Goal: Use online tool/utility: Utilize a website feature to perform a specific function

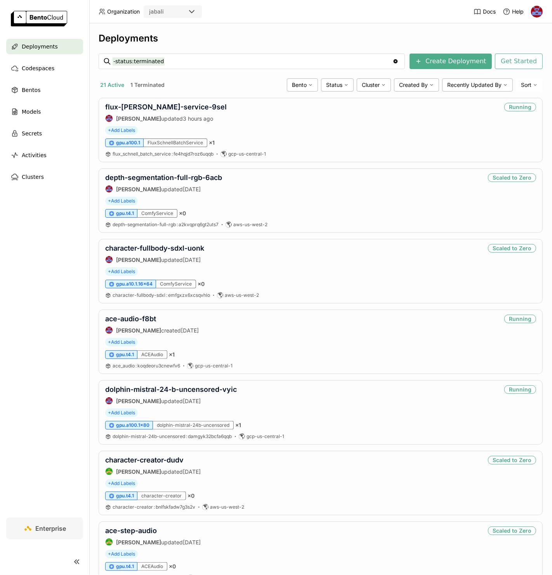
scroll to position [374, 0]
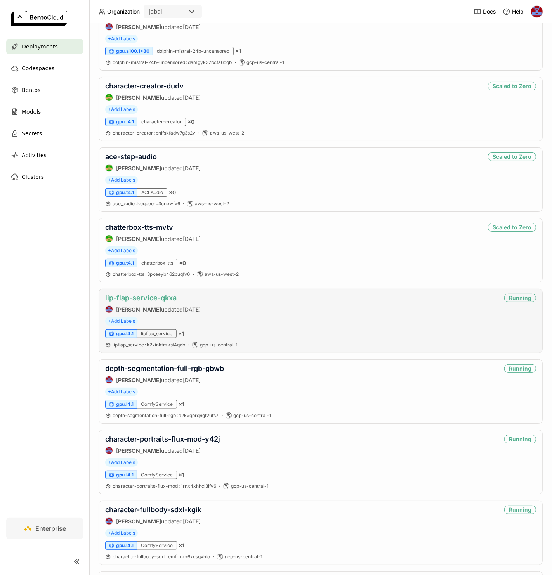
click at [151, 301] on link "lip-flap-service-qkxa" at bounding box center [140, 298] width 71 height 8
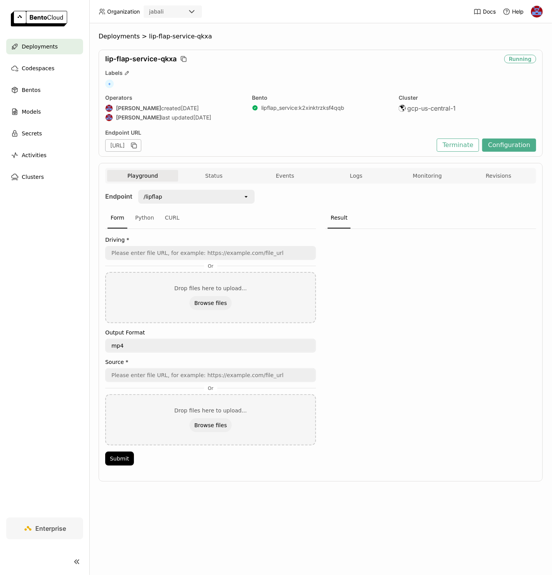
click at [203, 193] on div "/lipflap" at bounding box center [191, 197] width 104 height 12
click at [201, 255] on div "/lipflap_preset_batch_zip" at bounding box center [196, 255] width 104 height 8
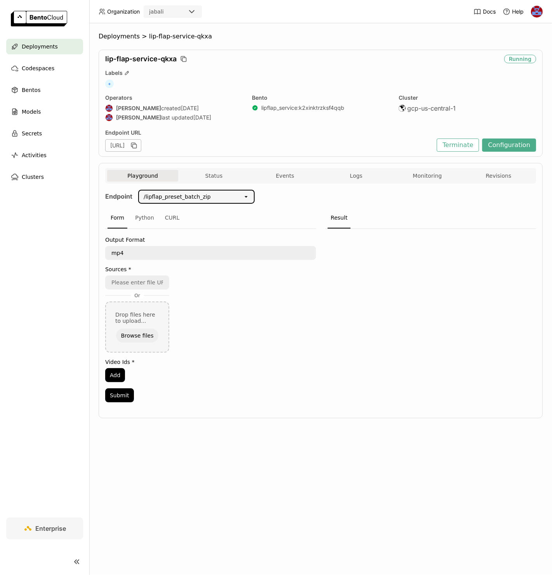
click at [182, 214] on div "Form Python CURL" at bounding box center [210, 218] width 211 height 21
click at [167, 218] on div "CURL" at bounding box center [172, 218] width 21 height 21
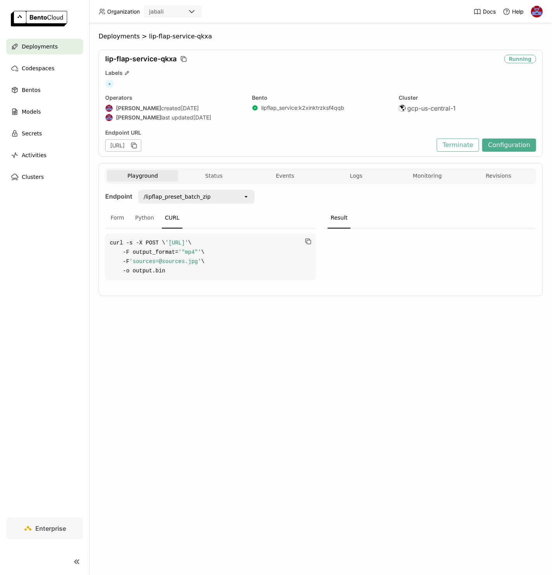
click at [196, 198] on div "/lipflap_preset_batch_zip" at bounding box center [177, 197] width 67 height 8
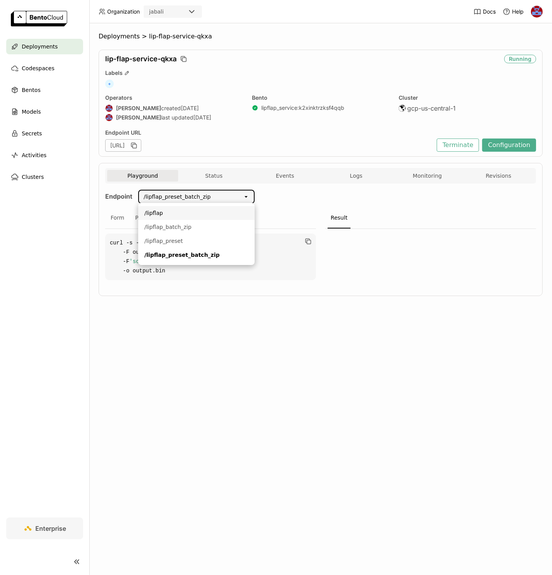
click at [186, 208] on li "/lipflap" at bounding box center [196, 213] width 116 height 14
click at [181, 197] on div "/lipflap" at bounding box center [191, 197] width 104 height 12
click at [169, 224] on div "/lipflap_batch_zip" at bounding box center [196, 227] width 104 height 8
click at [187, 202] on div "/lipflap_batch_zip" at bounding box center [191, 197] width 104 height 12
click at [186, 236] on li "/lipflap_preset" at bounding box center [196, 241] width 116 height 14
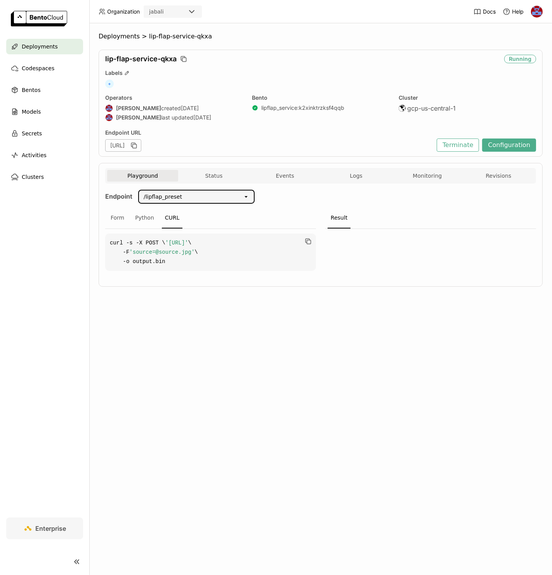
click at [201, 198] on div "/lipflap_preset" at bounding box center [191, 197] width 104 height 12
click at [184, 254] on div "/lipflap_preset_batch_zip" at bounding box center [196, 255] width 104 height 8
click at [123, 216] on div "Form" at bounding box center [118, 218] width 20 height 21
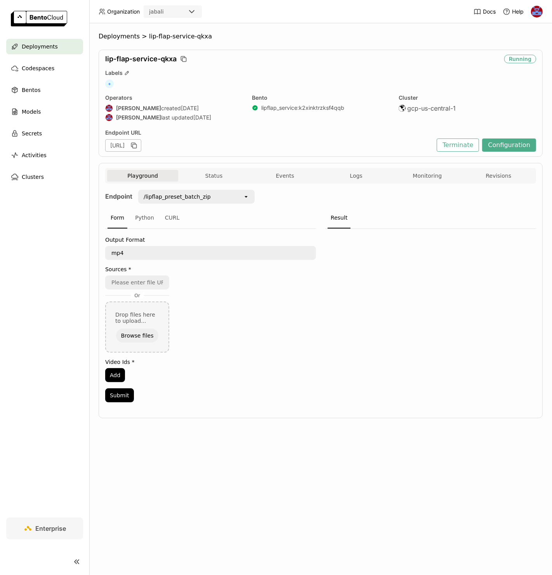
click at [262, 294] on div "Or Drop files here to upload... Browse files" at bounding box center [210, 314] width 211 height 77
click at [157, 281] on input "url" at bounding box center [137, 282] width 63 height 12
click at [212, 314] on div "Or Drop files here to upload... Browse files" at bounding box center [210, 314] width 211 height 77
click at [122, 375] on button "Add" at bounding box center [115, 375] width 20 height 14
click at [207, 296] on div "Or Drop files here to upload... Browse files" at bounding box center [210, 314] width 211 height 77
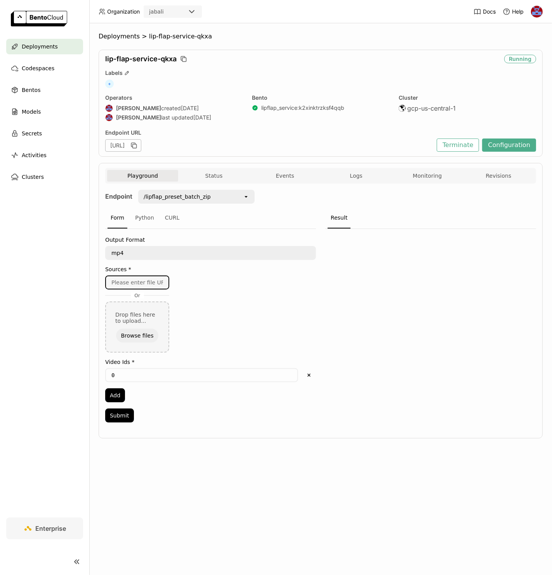
click at [146, 286] on input "url" at bounding box center [137, 282] width 63 height 12
click at [248, 356] on div "Output Format mp4 mp4 Sources * Or Drop files here to upload... Browse files Vi…" at bounding box center [210, 328] width 211 height 198
click at [120, 395] on button "Add" at bounding box center [115, 396] width 20 height 14
click at [308, 389] on button "Delete" at bounding box center [309, 396] width 14 height 14
click at [132, 329] on button "Browse files" at bounding box center [137, 336] width 42 height 14
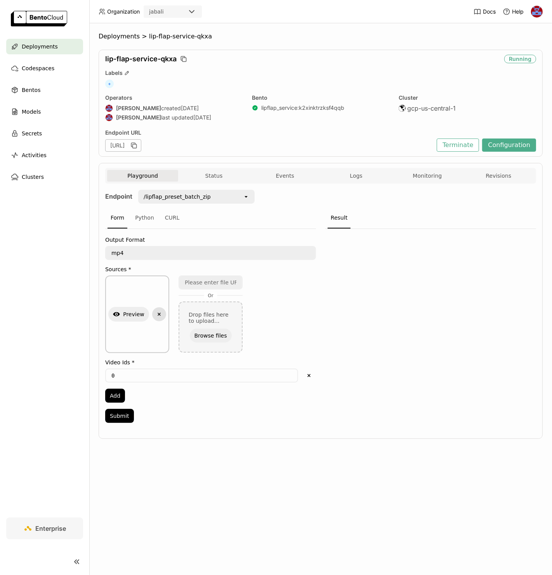
click at [159, 313] on icon "Delete" at bounding box center [159, 314] width 7 height 7
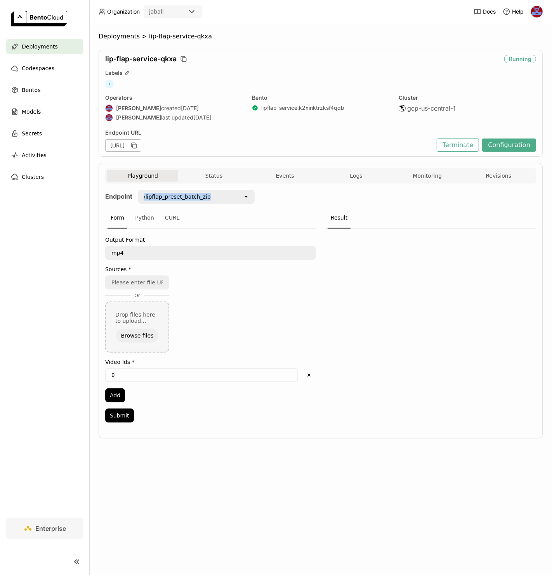
drag, startPoint x: 222, startPoint y: 194, endPoint x: 139, endPoint y: 196, distance: 83.1
click at [139, 196] on div "/lipflap_preset_batch_zip" at bounding box center [191, 197] width 104 height 12
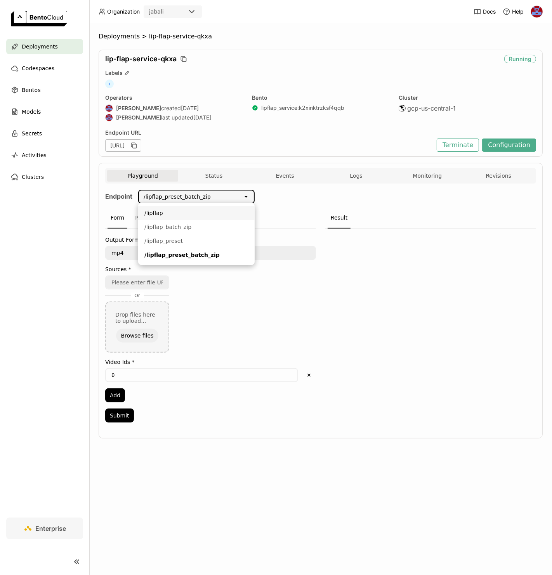
click at [358, 266] on div at bounding box center [430, 328] width 211 height 198
click at [171, 218] on div "CURL" at bounding box center [172, 218] width 21 height 21
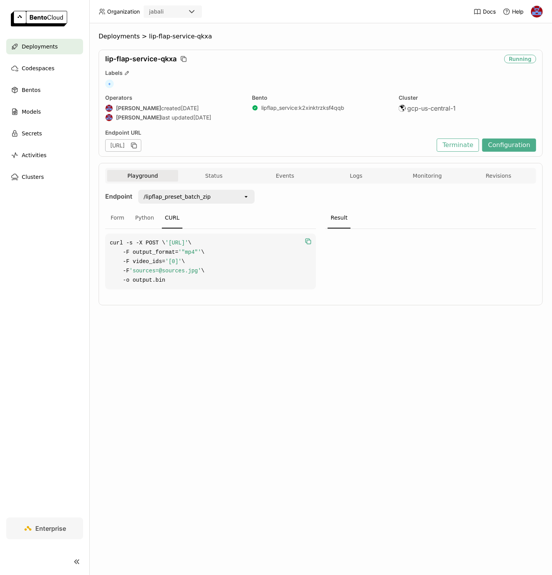
click at [311, 240] on icon "button" at bounding box center [309, 242] width 4 height 4
copy div "/lipflap_preset_batch_zip"
drag, startPoint x: 183, startPoint y: 194, endPoint x: 135, endPoint y: 196, distance: 47.8
click at [135, 196] on div "/lipflap_preset_batch_zip open" at bounding box center [193, 197] width 122 height 14
click at [408, 36] on ol "Deployments > lip-flap-service-qkxa" at bounding box center [321, 37] width 444 height 8
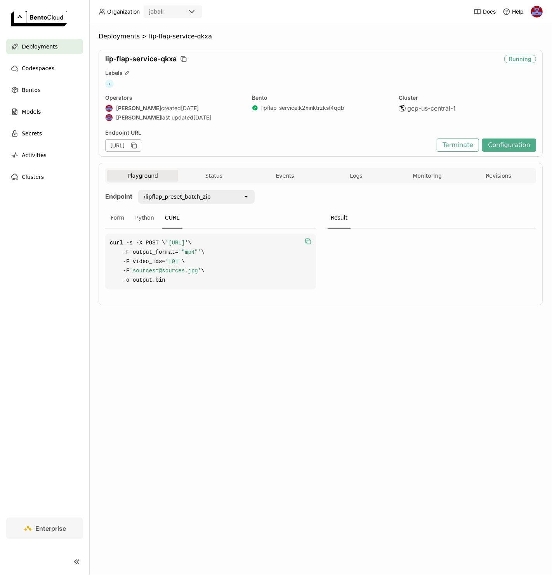
click at [317, 31] on div "Deployments > lip-flap-service-qkxa lip-flap-service-qkxa Running Labels + Oper…" at bounding box center [320, 299] width 463 height 552
click at [339, 61] on div "lip-flap-service-qkxa" at bounding box center [303, 59] width 396 height 9
click at [140, 36] on span ">" at bounding box center [144, 37] width 9 height 8
click at [127, 35] on span "Deployments" at bounding box center [119, 37] width 41 height 8
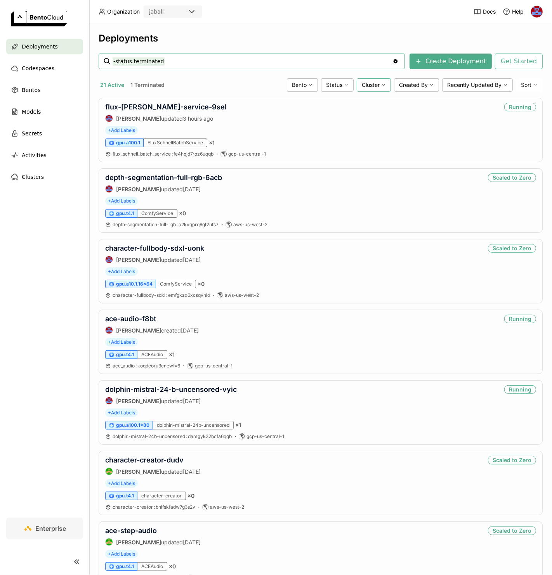
click at [368, 88] on span "Cluster" at bounding box center [371, 85] width 18 height 7
click at [411, 109] on div "flux-[PERSON_NAME]-service-9sel [PERSON_NAME] updated 3 hours ago Running" at bounding box center [320, 112] width 431 height 19
click at [414, 82] on span "Created By" at bounding box center [413, 85] width 29 height 7
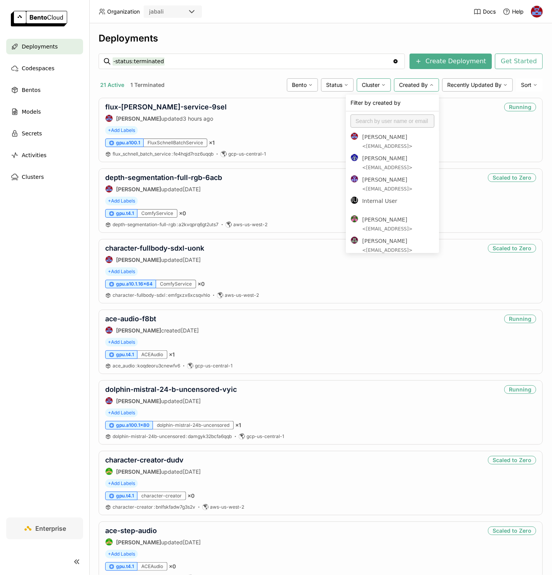
click at [379, 78] on div "Cluster" at bounding box center [374, 84] width 34 height 13
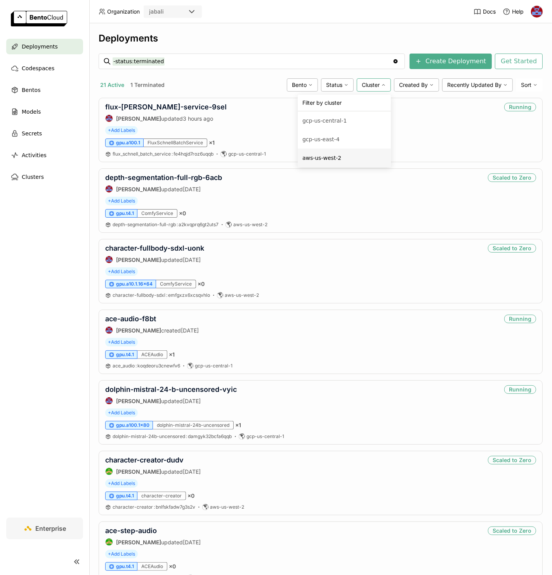
click at [330, 158] on div "aws-us-west-2" at bounding box center [344, 157] width 84 height 9
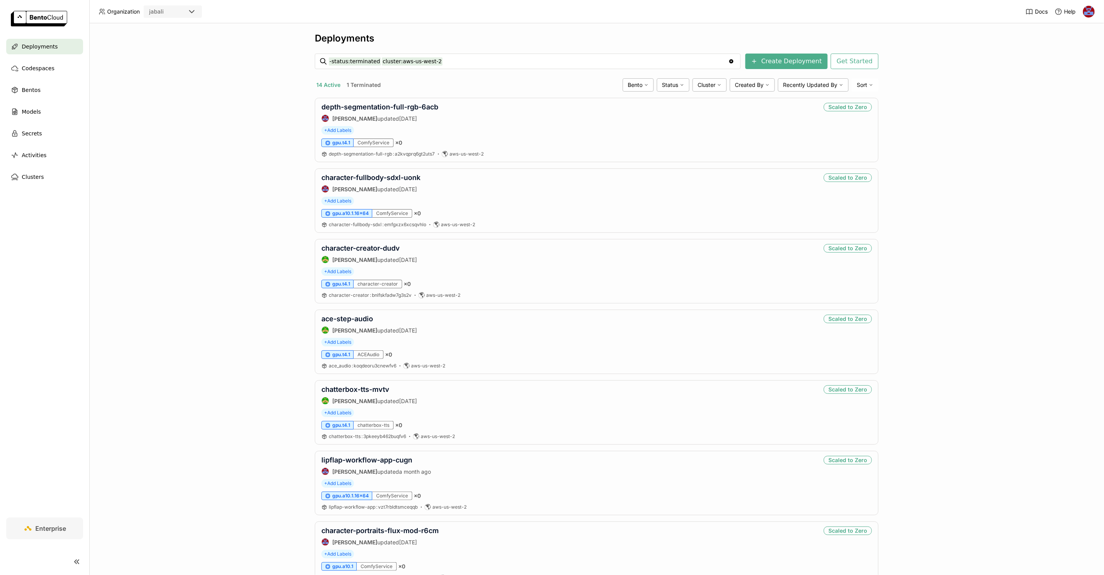
click at [552, 251] on div "Deployments -status:terminated cluster:aws-us-west-2 -status:terminated cluster…" at bounding box center [596, 299] width 1015 height 552
